Goal: Transaction & Acquisition: Download file/media

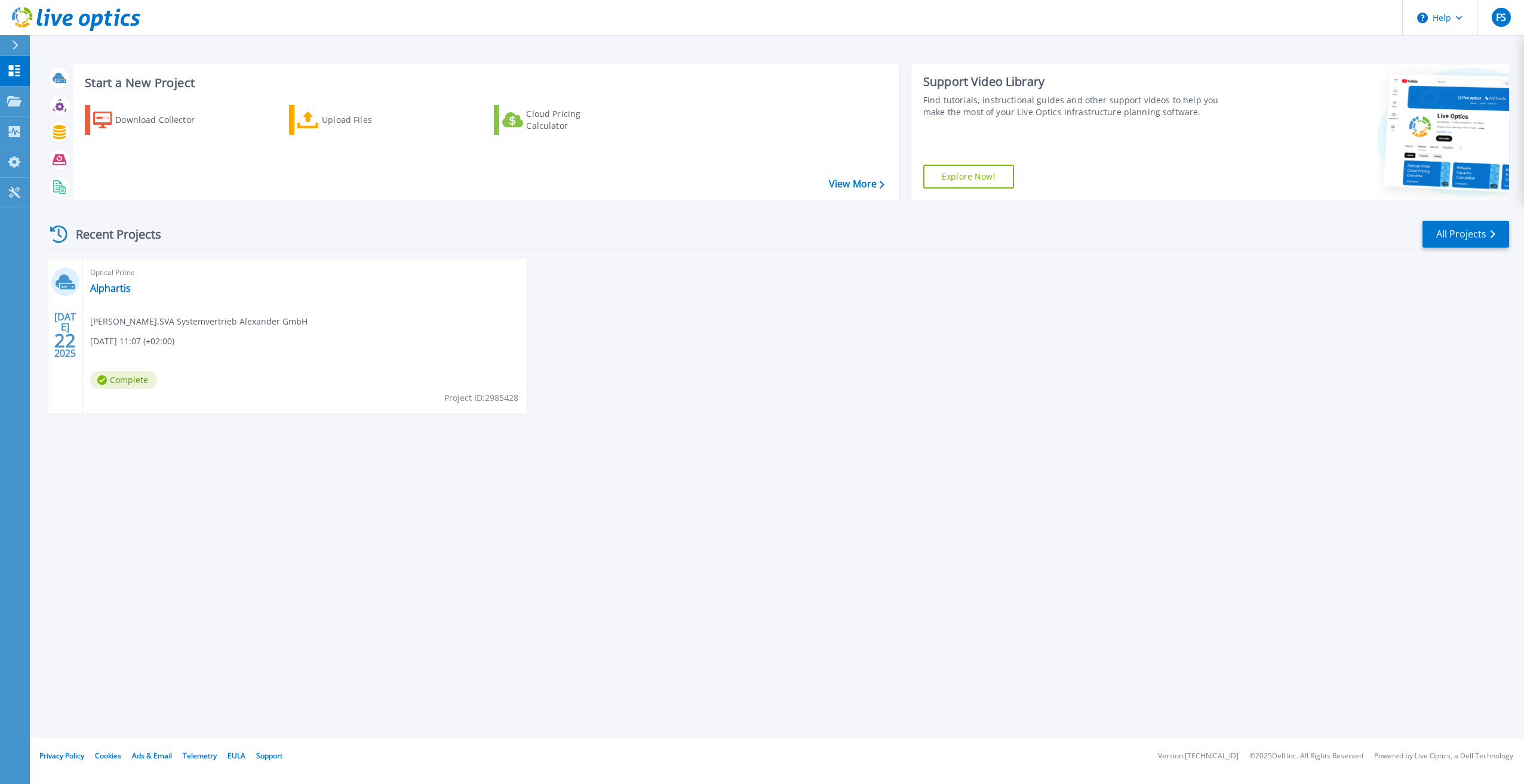
click at [801, 249] on div "Recent Projects All Projects" at bounding box center [777, 234] width 1463 height 30
click at [116, 287] on link "Alphartis" at bounding box center [110, 288] width 41 height 12
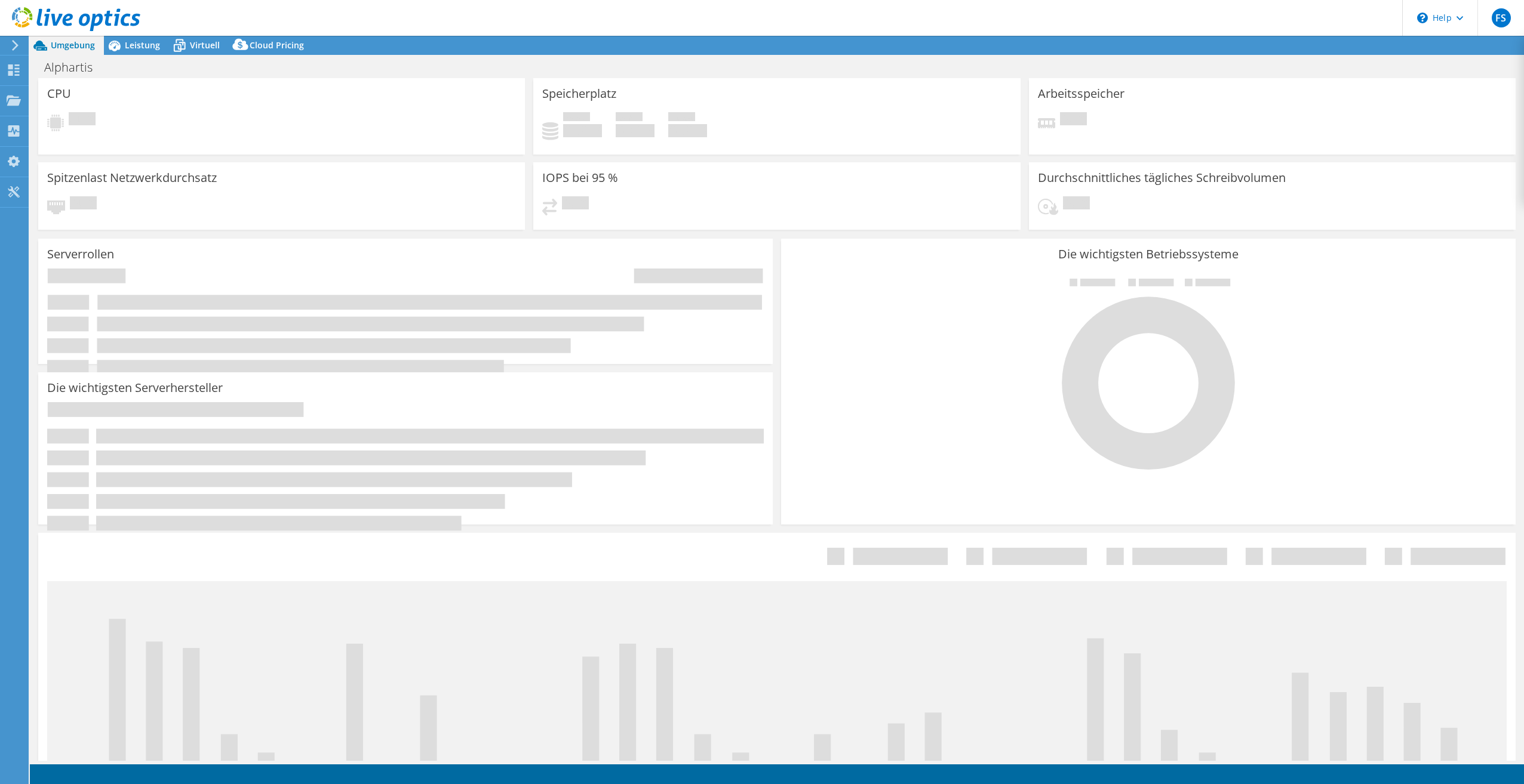
select select "USD"
select select "EUFrankfurt"
select select "EUR"
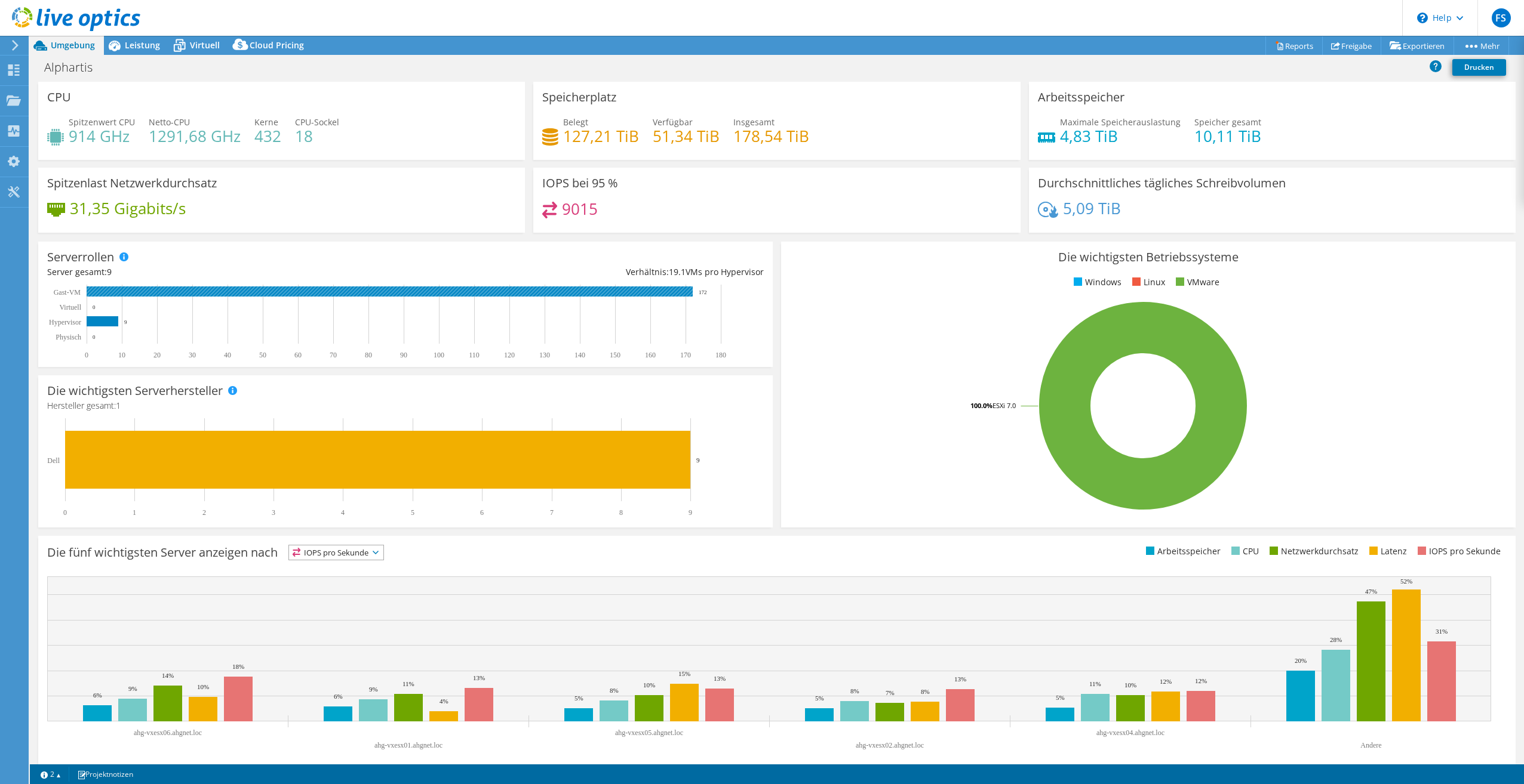
click at [134, 290] on rect at bounding box center [389, 291] width 606 height 10
click at [199, 51] on div "Virtuell" at bounding box center [198, 46] width 59 height 19
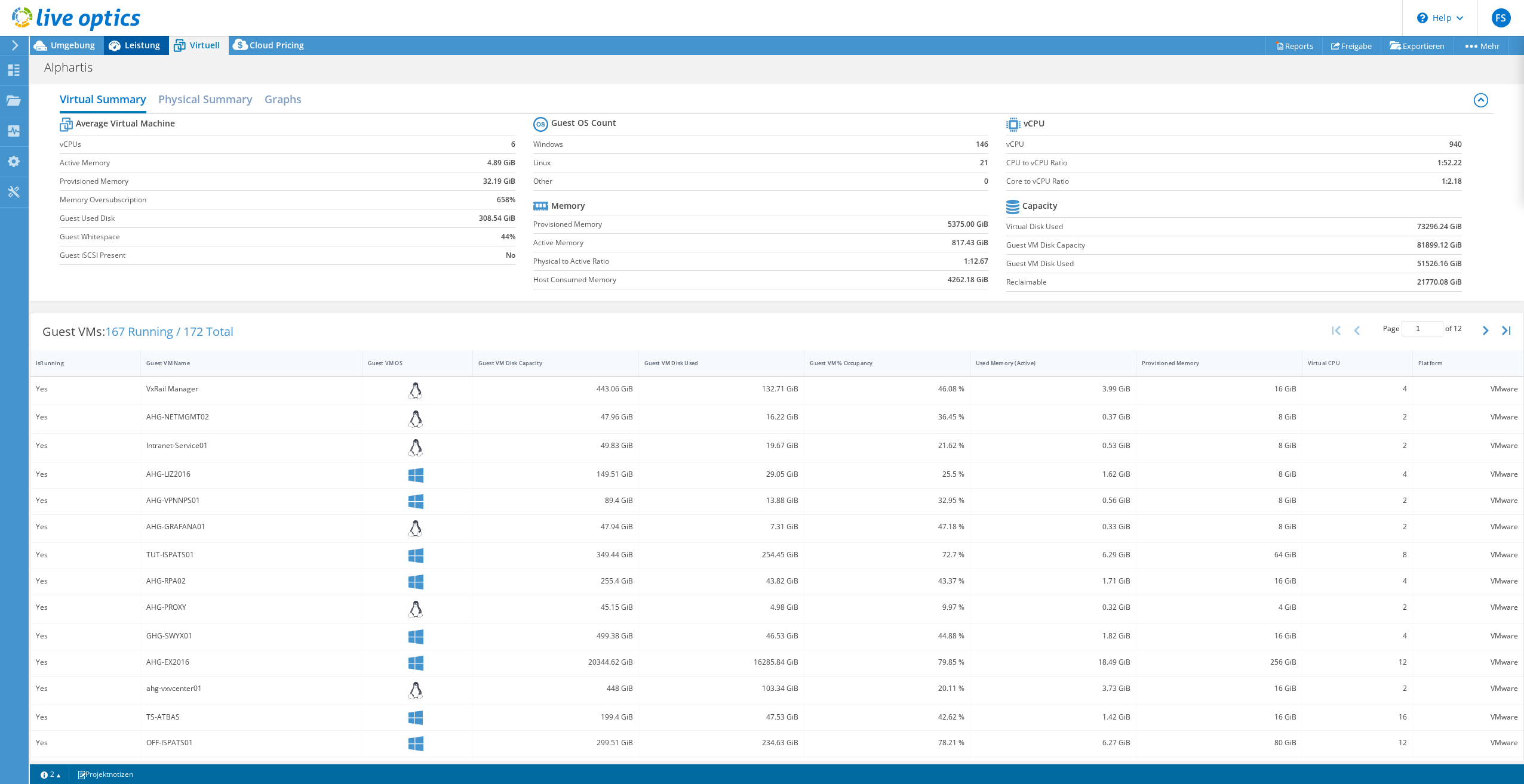
click at [147, 47] on span "Leistung" at bounding box center [142, 45] width 35 height 11
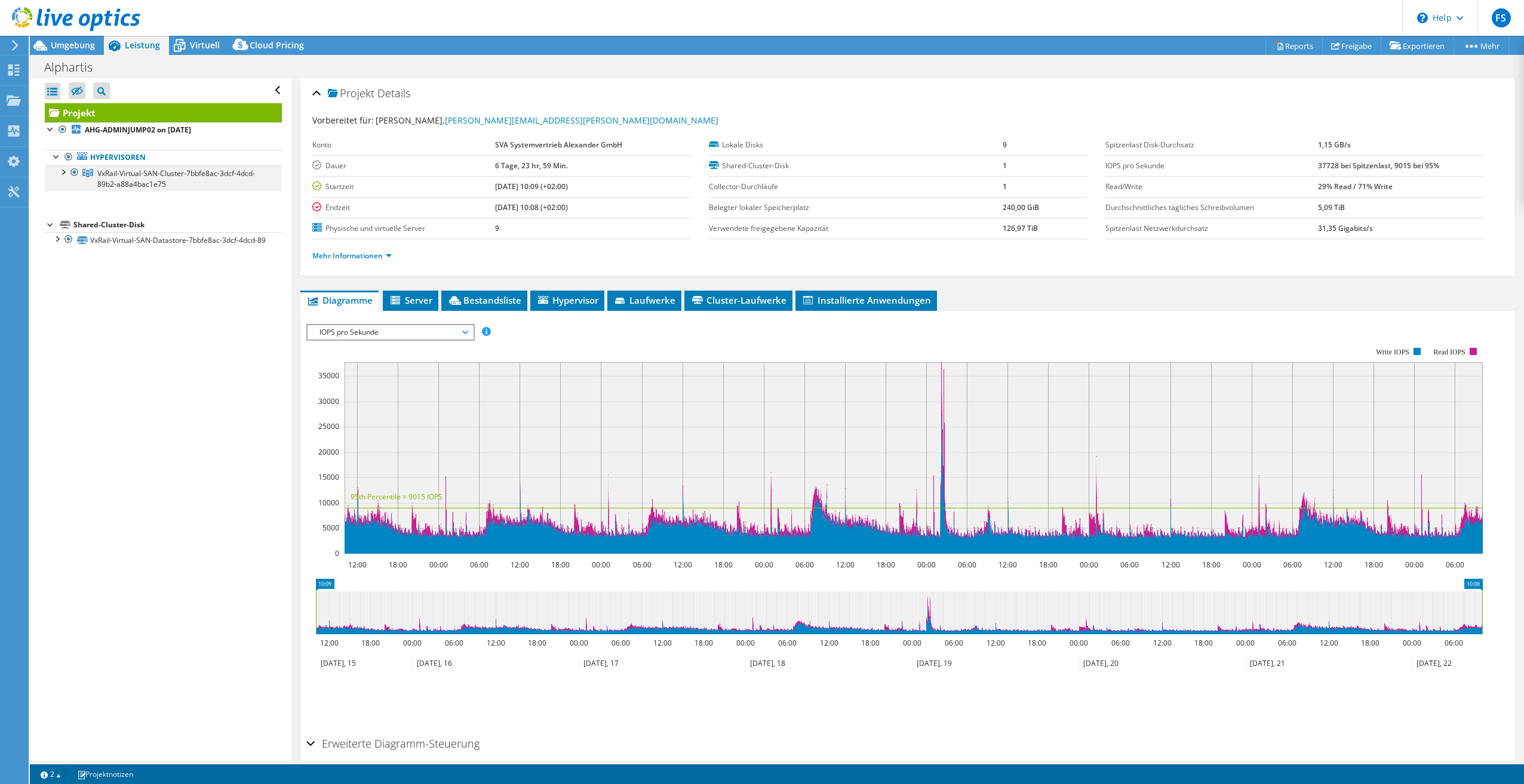
click at [61, 169] on div at bounding box center [63, 171] width 12 height 12
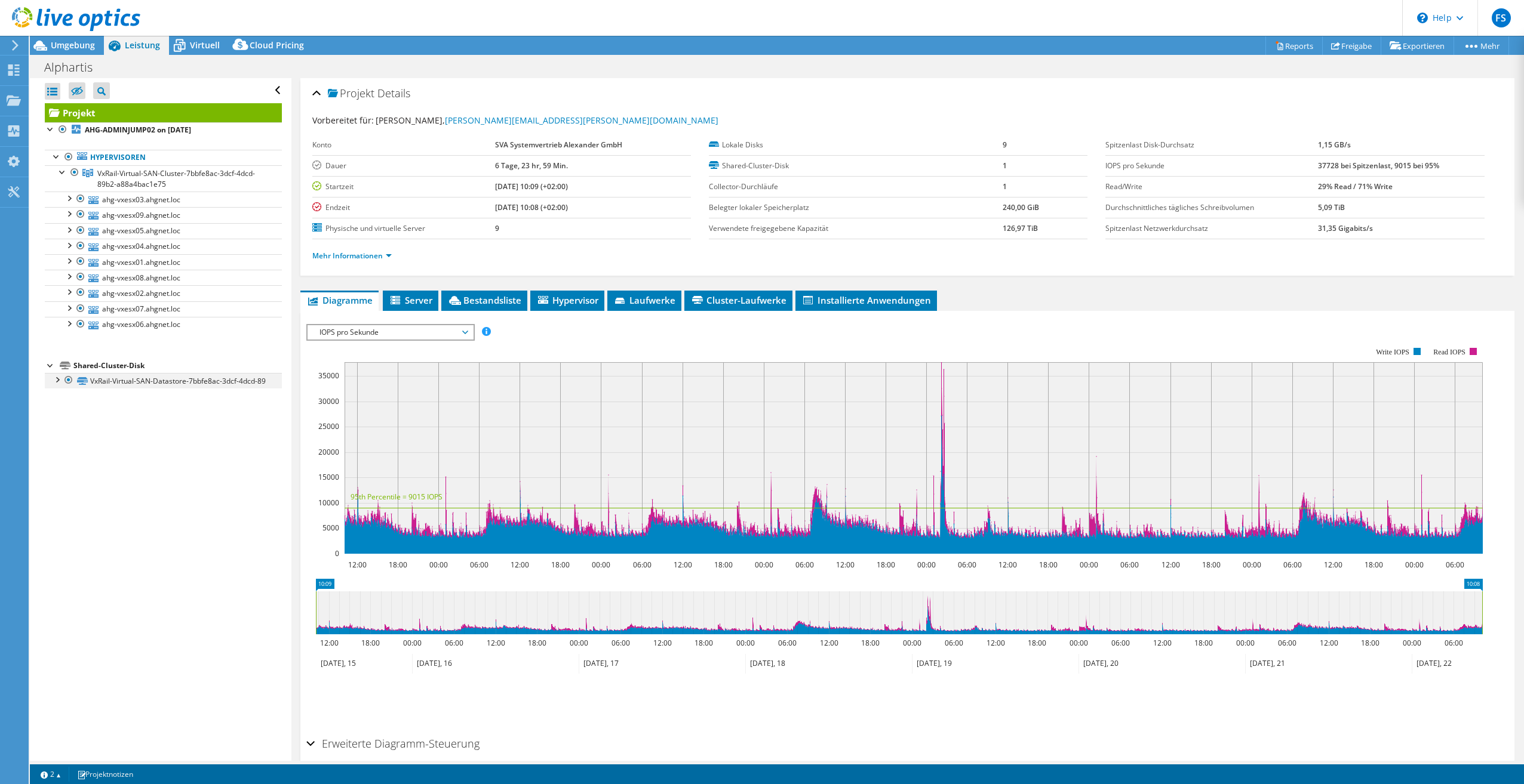
click at [55, 375] on div at bounding box center [56, 379] width 12 height 12
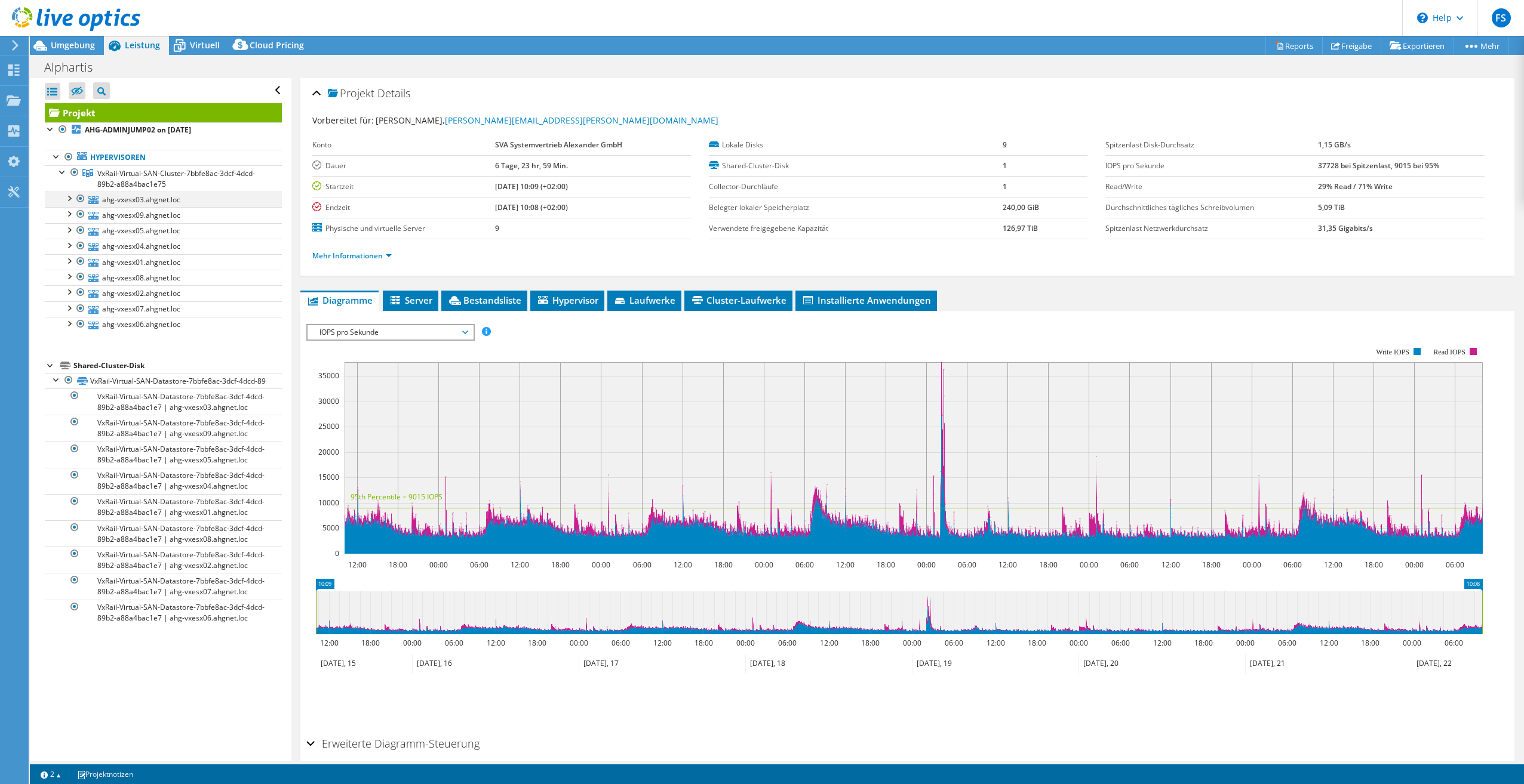
click at [67, 193] on div at bounding box center [68, 197] width 12 height 12
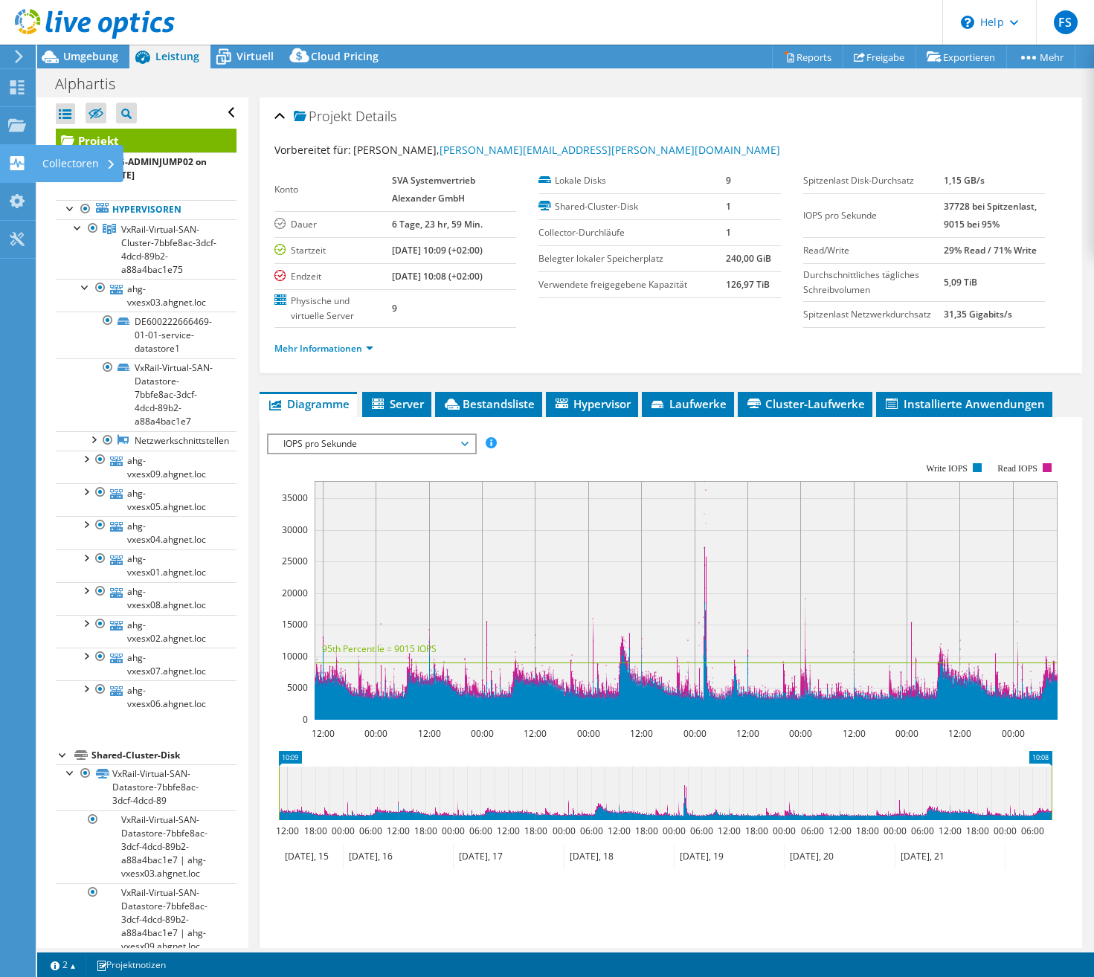
click at [62, 164] on div "Collectoren" at bounding box center [79, 163] width 89 height 37
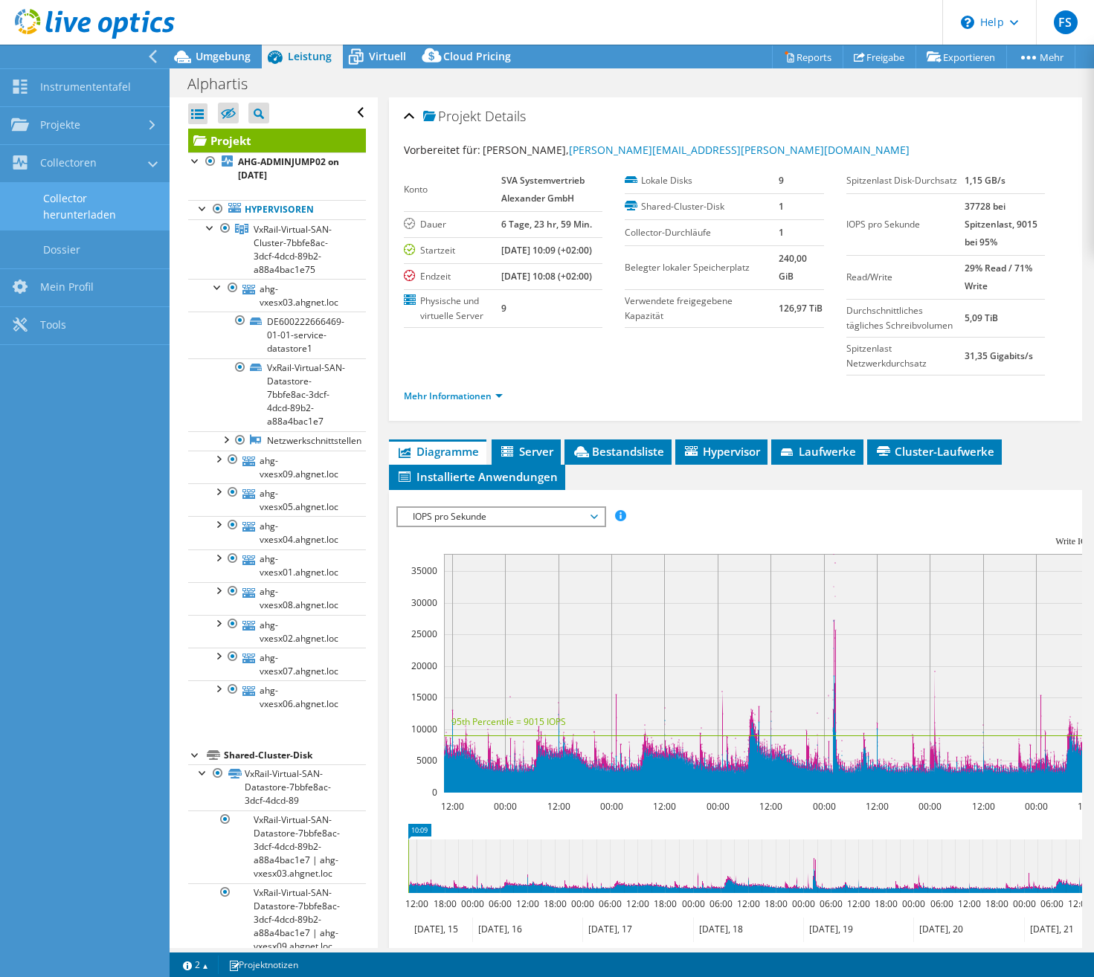
click at [74, 214] on link "Collector herunterladen" at bounding box center [85, 207] width 170 height 48
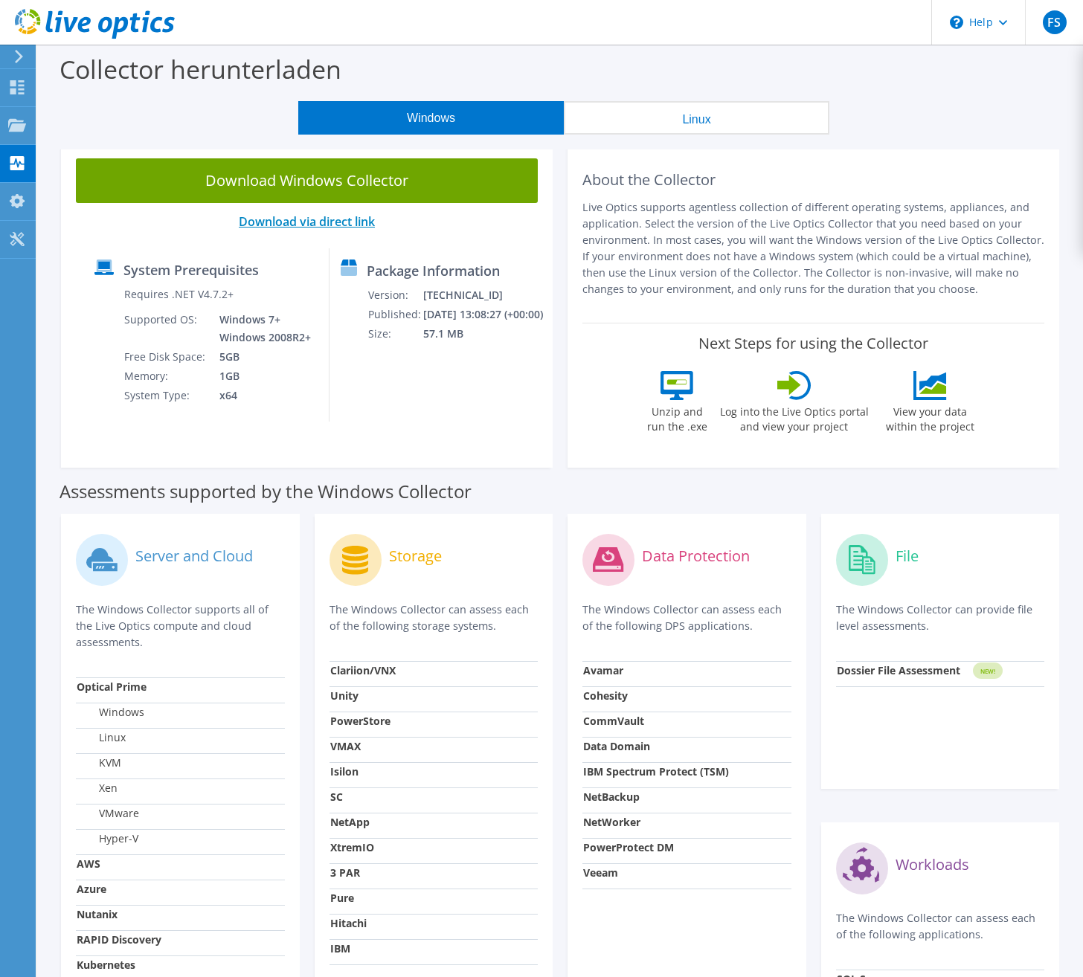
click at [345, 225] on link "Download via direct link" at bounding box center [307, 221] width 136 height 16
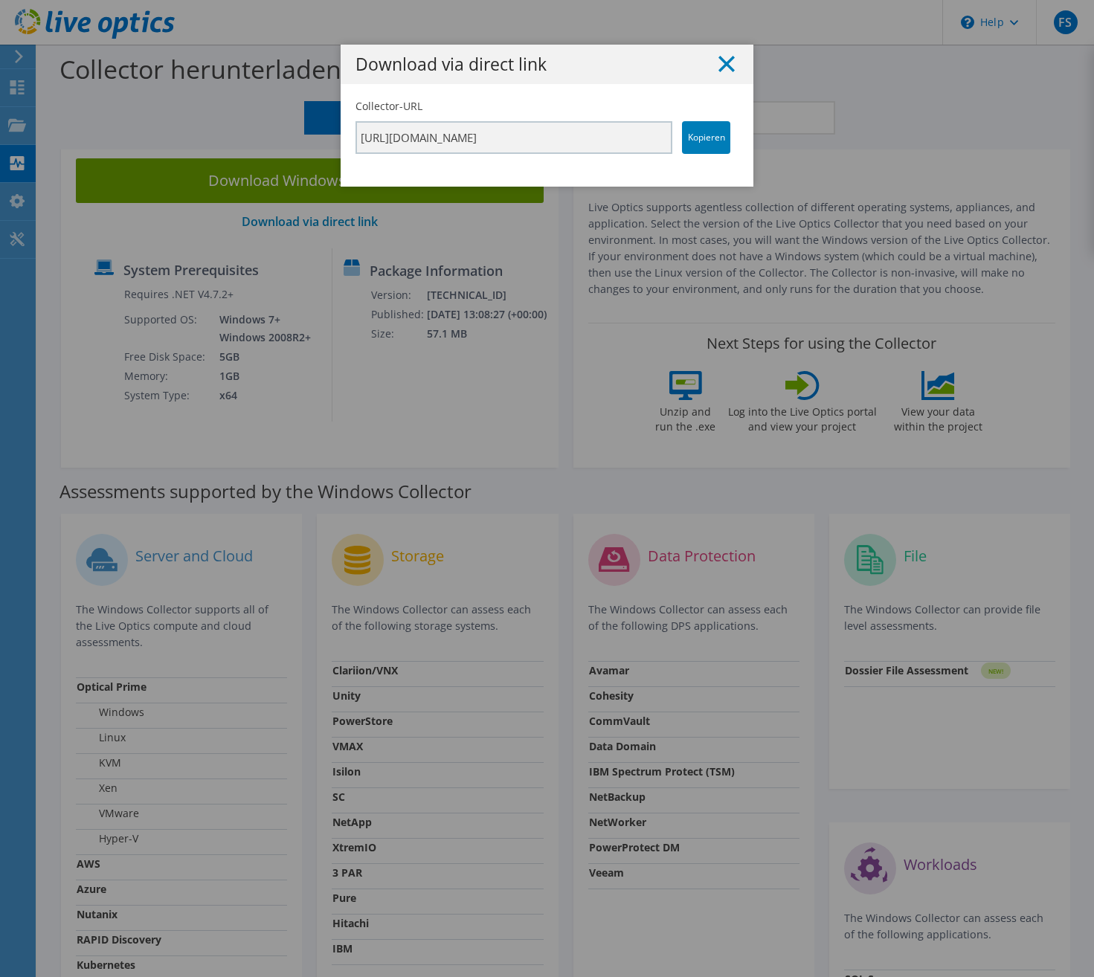
click at [723, 60] on icon at bounding box center [727, 64] width 16 height 16
